Goal: Find contact information: Find contact information

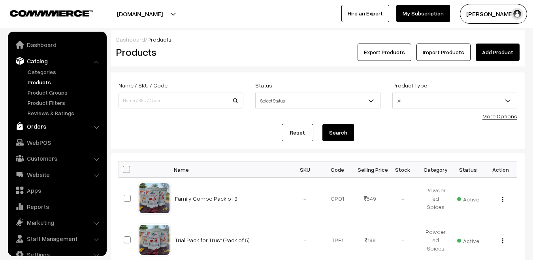
scroll to position [13, 0]
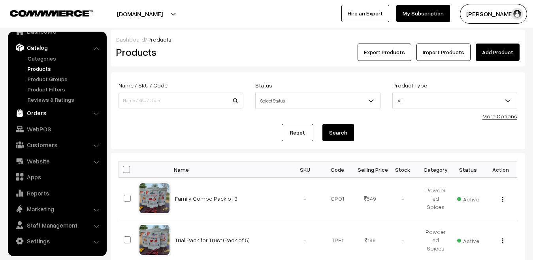
click at [32, 117] on link "Orders" at bounding box center [57, 113] width 94 height 14
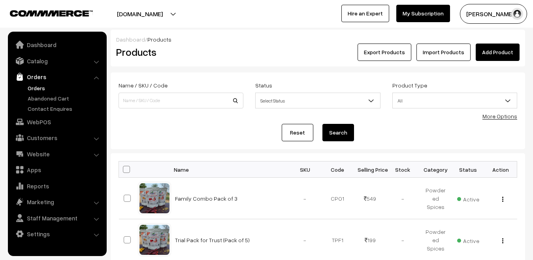
click at [39, 89] on link "Orders" at bounding box center [65, 88] width 78 height 8
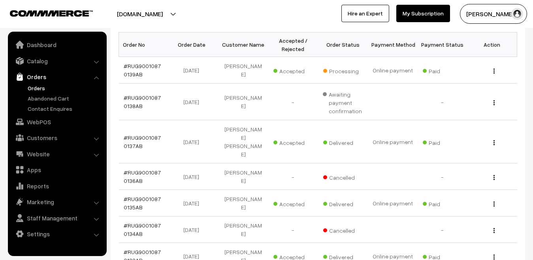
scroll to position [129, 0]
click at [138, 69] on link "#RUG90010870139AB" at bounding box center [142, 69] width 37 height 15
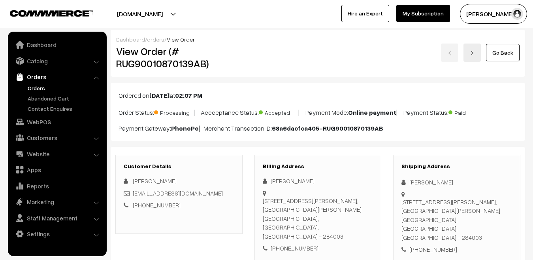
click at [134, 179] on div "[PERSON_NAME]" at bounding box center [179, 180] width 111 height 9
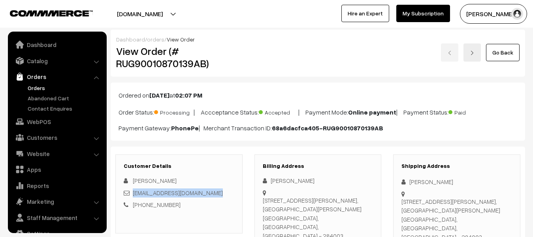
drag, startPoint x: 215, startPoint y: 194, endPoint x: 134, endPoint y: 193, distance: 81.5
click at [134, 193] on div "virendrayadavsahab@gmail.com" at bounding box center [179, 193] width 111 height 9
copy link "virendrayadavsahab@gmail.com"
drag, startPoint x: 177, startPoint y: 208, endPoint x: 144, endPoint y: 206, distance: 33.7
click at [144, 206] on div "+91 7007890042" at bounding box center [179, 204] width 111 height 9
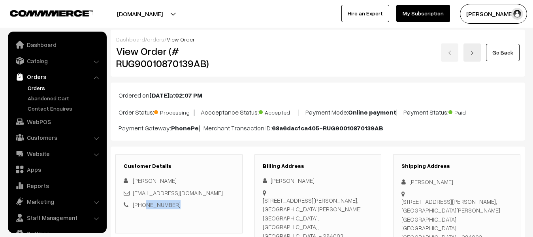
copy link "7007890042"
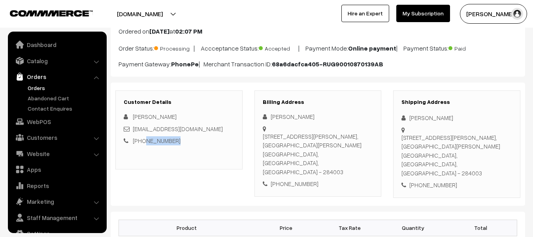
scroll to position [70, 0]
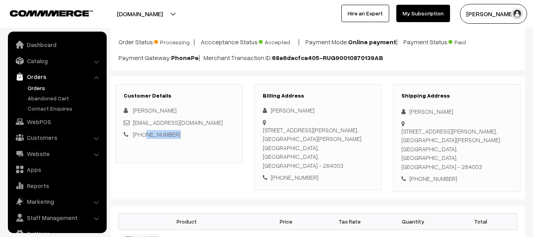
drag, startPoint x: 403, startPoint y: 131, endPoint x: 441, endPoint y: 140, distance: 38.9
click at [441, 140] on div "7, Warren Ganj, Sipri Bazar, Nehru park, Near Mehak Medical Jhansi, Uttar Prade…" at bounding box center [457, 149] width 111 height 45
click at [433, 140] on div "7, Warren Ganj, Sipri Bazar, Nehru park, Near Mehak Medical Jhansi, Uttar Prade…" at bounding box center [457, 149] width 111 height 45
drag, startPoint x: 402, startPoint y: 131, endPoint x: 418, endPoint y: 150, distance: 25.3
click at [418, 150] on div "7, Warren Ganj, Sipri Bazar, Nehru park, Near Mehak Medical Jhansi, Uttar Prade…" at bounding box center [457, 149] width 111 height 45
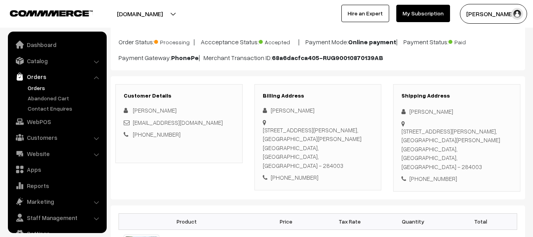
copy div "7, Warren Ganj, Sipri Bazar, Nehru park, Near Mehak Medical Jhansi,"
drag, startPoint x: 453, startPoint y: 149, endPoint x: 420, endPoint y: 151, distance: 32.4
click at [420, 151] on div "7, Warren Ganj, Sipri Bazar, Nehru park, Near Mehak Medical Jhansi, Uttar Prade…" at bounding box center [457, 149] width 111 height 45
copy div "Uttar Pradesh"
drag, startPoint x: 490, startPoint y: 149, endPoint x: 473, endPoint y: 149, distance: 17.4
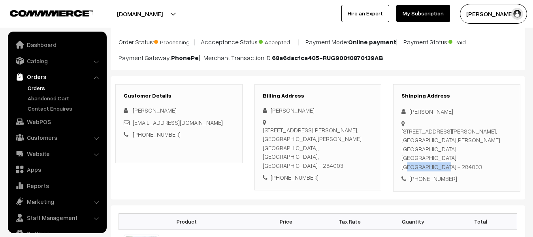
click at [473, 149] on div "7, Warren Ganj, Sipri Bazar, Nehru park, Near Mehak Medical Jhansi, Uttar Prade…" at bounding box center [457, 149] width 111 height 45
copy div "284003"
drag, startPoint x: 417, startPoint y: 150, endPoint x: 402, endPoint y: 150, distance: 14.2
click at [402, 150] on div "7, Warren Ganj, Sipri Bazar, Nehru park, Near Mehak Medical Jhansi, Uttar Prade…" at bounding box center [457, 149] width 111 height 45
copy div "Jhansi"
